Goal: Find specific page/section: Locate a particular part of the current website

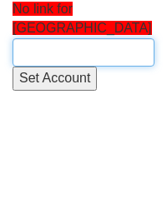
click at [38, 38] on input "text" at bounding box center [84, 52] width 142 height 28
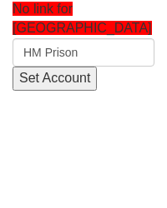
click at [97, 78] on html "No link for HM Prison HM Prison Set Account" at bounding box center [83, 45] width 167 height 91
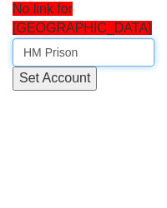
click at [95, 38] on input "HM Prison" at bounding box center [84, 52] width 142 height 28
type input "HM Priso"
click at [103, 38] on input "text" at bounding box center [84, 52] width 142 height 28
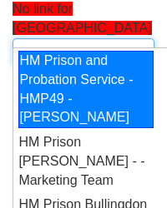
click at [40, 99] on div "HM Prison and Probation Service - HMP49 - Ryan Luff" at bounding box center [85, 90] width 135 height 78
type input "HM Prison and Probation Service - HMP49 - Ryan Luff"
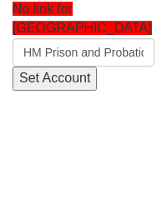
click at [53, 67] on input "Set Account" at bounding box center [55, 79] width 84 height 24
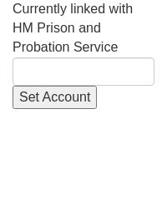
click at [53, 44] on span "Currently linked with HM Prison and Probation Service" at bounding box center [73, 28] width 120 height 53
